Goal: Navigation & Orientation: Find specific page/section

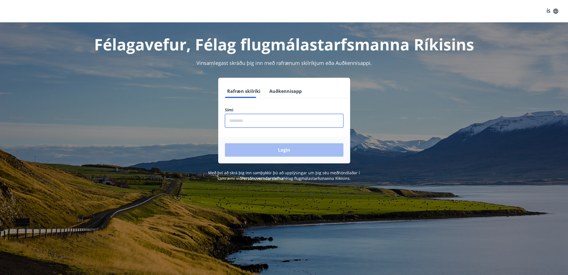
click at [240, 122] on input "phone" at bounding box center [284, 121] width 119 height 14
type input "********"
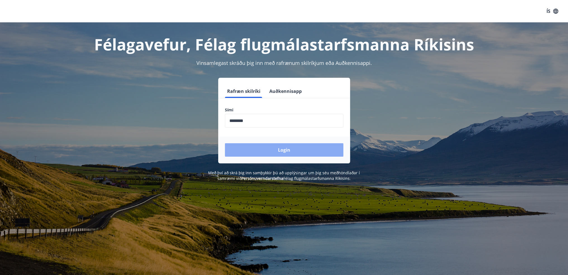
click at [274, 149] on button "Login" at bounding box center [284, 149] width 119 height 13
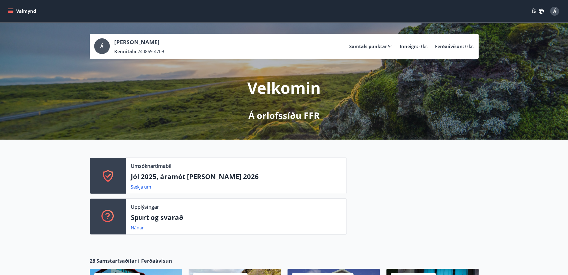
click at [11, 9] on icon "menu" at bounding box center [11, 9] width 6 height 1
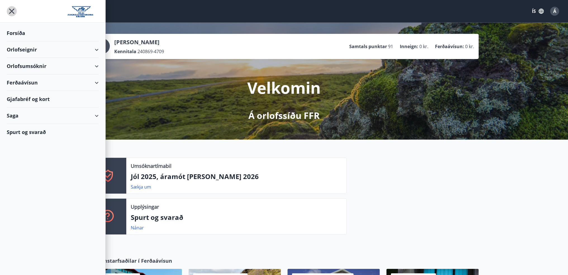
click at [10, 11] on icon "menu" at bounding box center [12, 11] width 10 height 10
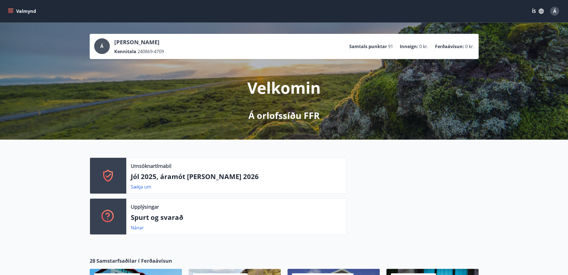
click at [20, 10] on button "Valmynd" at bounding box center [23, 11] width 32 height 10
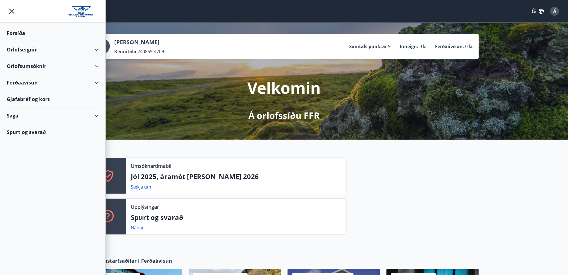
click at [17, 33] on div "Forsíða" at bounding box center [53, 33] width 92 height 16
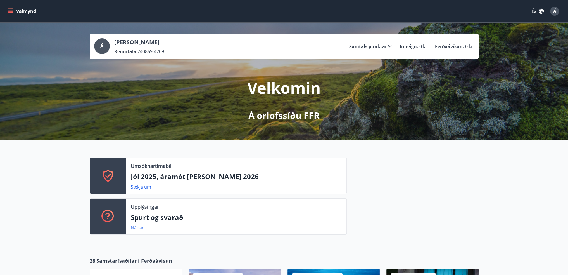
click at [138, 226] on link "Nánar" at bounding box center [137, 227] width 13 height 6
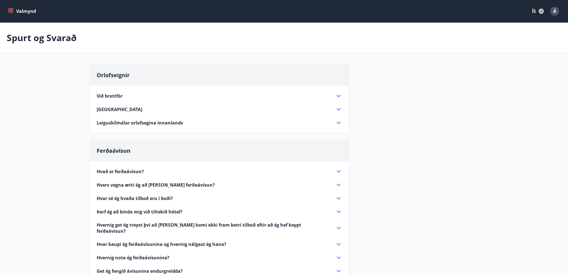
click at [14, 11] on button "Valmynd" at bounding box center [23, 11] width 32 height 10
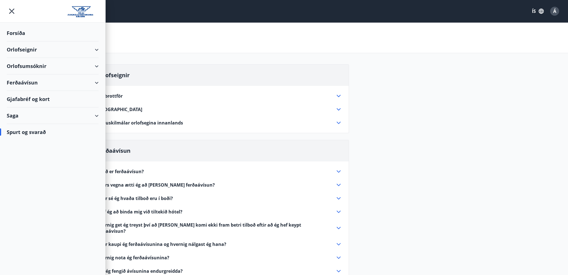
click at [97, 115] on div "Saga" at bounding box center [53, 115] width 92 height 16
click at [12, 13] on icon "menu" at bounding box center [12, 11] width 10 height 10
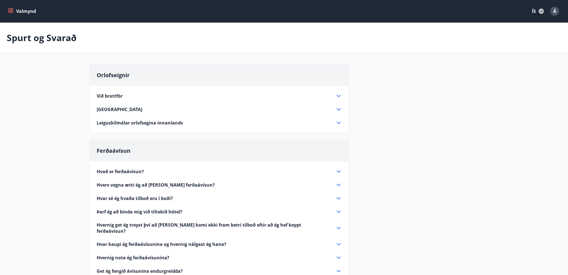
click at [14, 11] on button "Valmynd" at bounding box center [23, 11] width 32 height 10
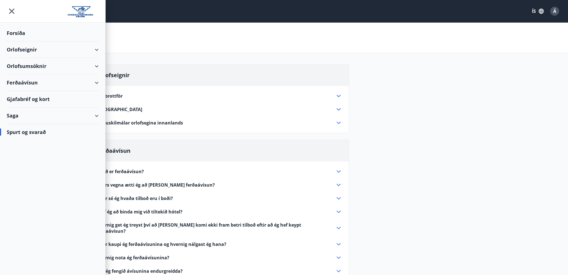
click at [16, 34] on div "Forsíða" at bounding box center [53, 33] width 92 height 16
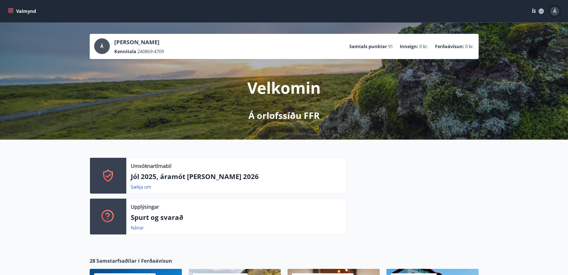
click at [553, 11] on span "Á" at bounding box center [554, 11] width 3 height 6
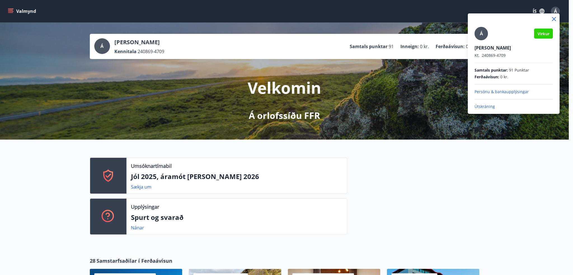
click at [379, 82] on div at bounding box center [286, 137] width 573 height 275
